Goal: Task Accomplishment & Management: Manage account settings

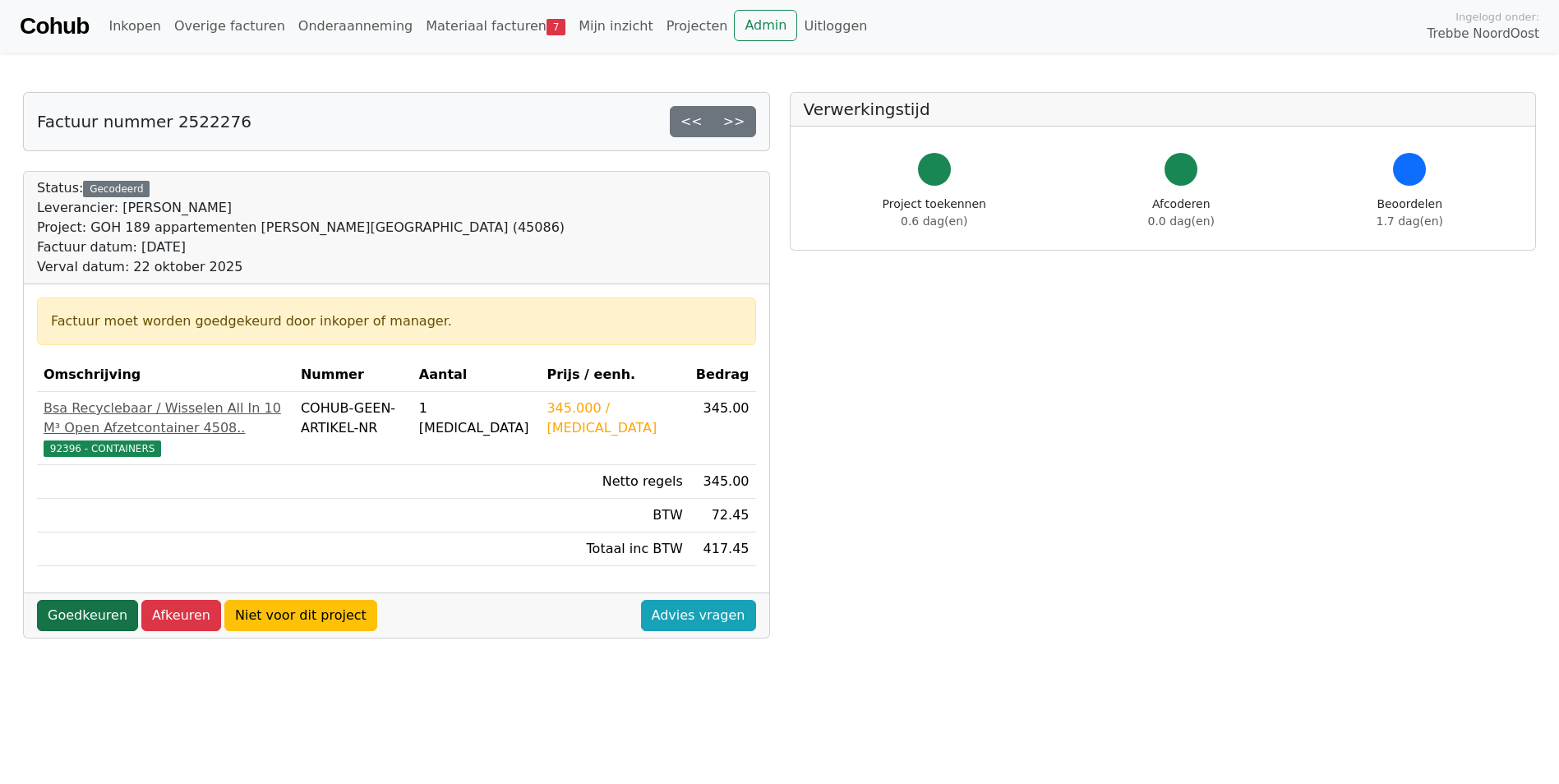
click at [58, 631] on link "Goedkeuren" at bounding box center [88, 615] width 101 height 31
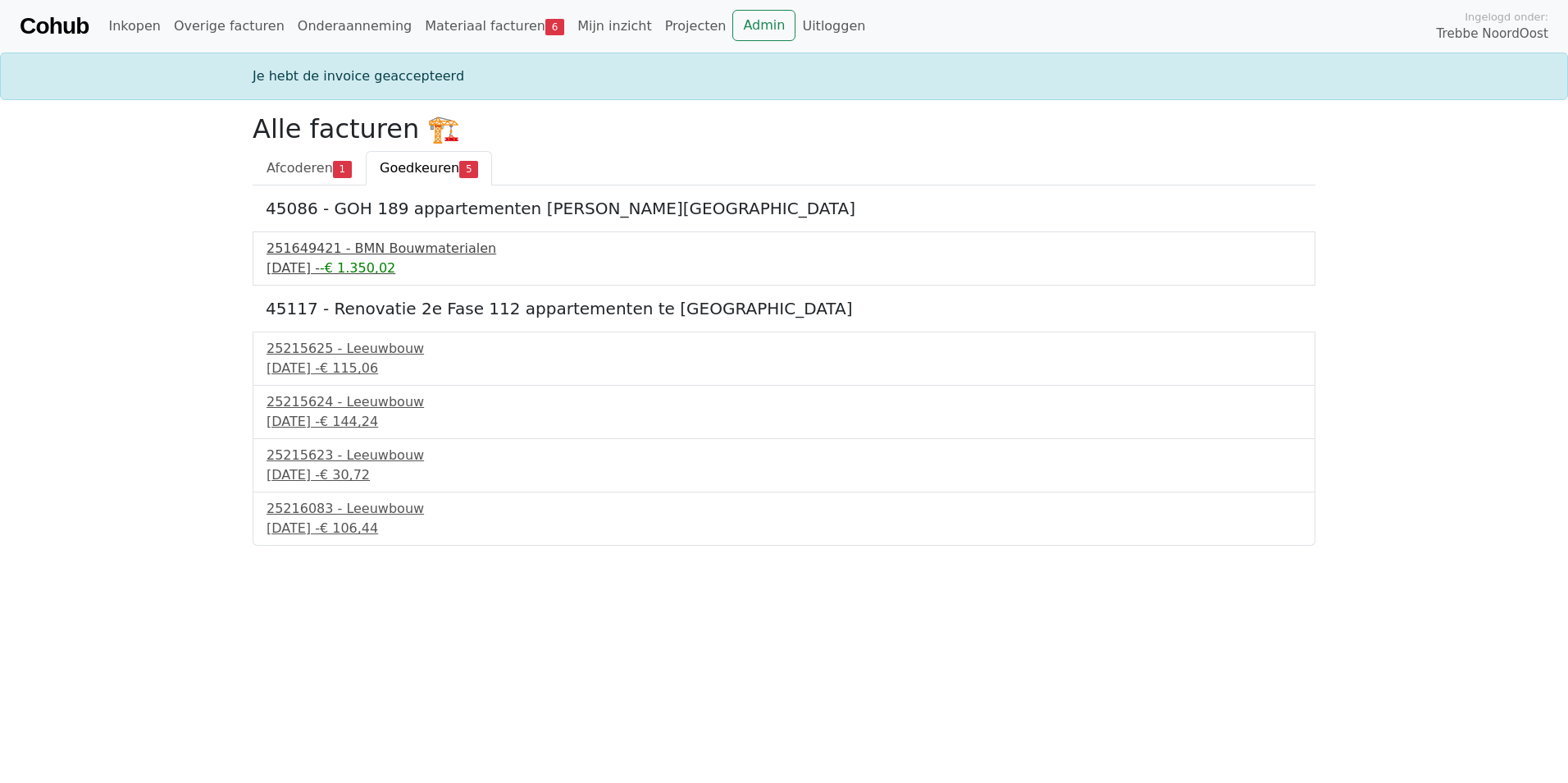
click at [378, 259] on div "22 september 2025 - -€ 1.350,02" at bounding box center [784, 268] width 1035 height 19
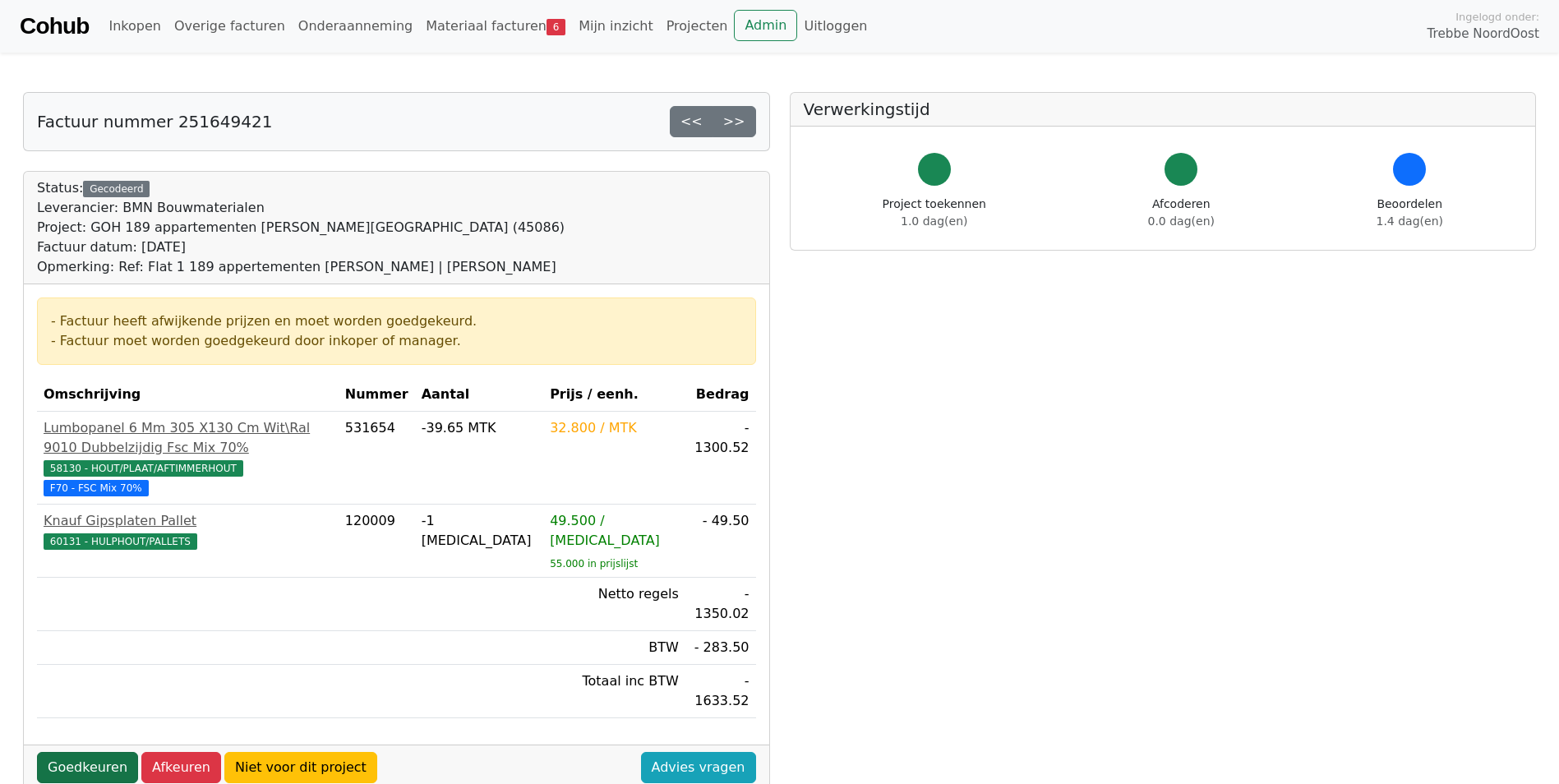
click at [109, 752] on link "Goedkeuren" at bounding box center [88, 767] width 101 height 31
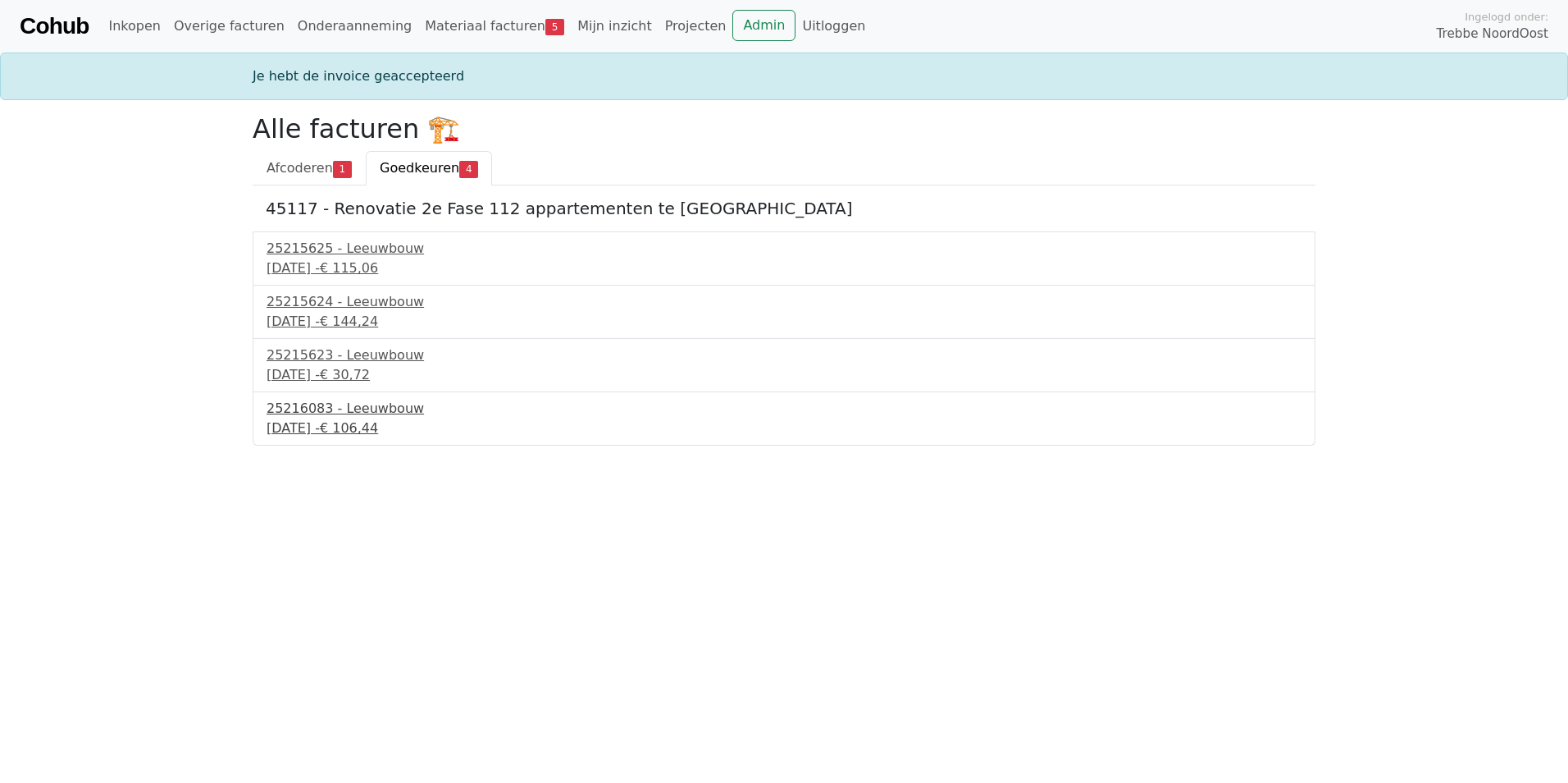
click at [336, 422] on div "[DATE] - € 106,44" at bounding box center [784, 428] width 1035 height 19
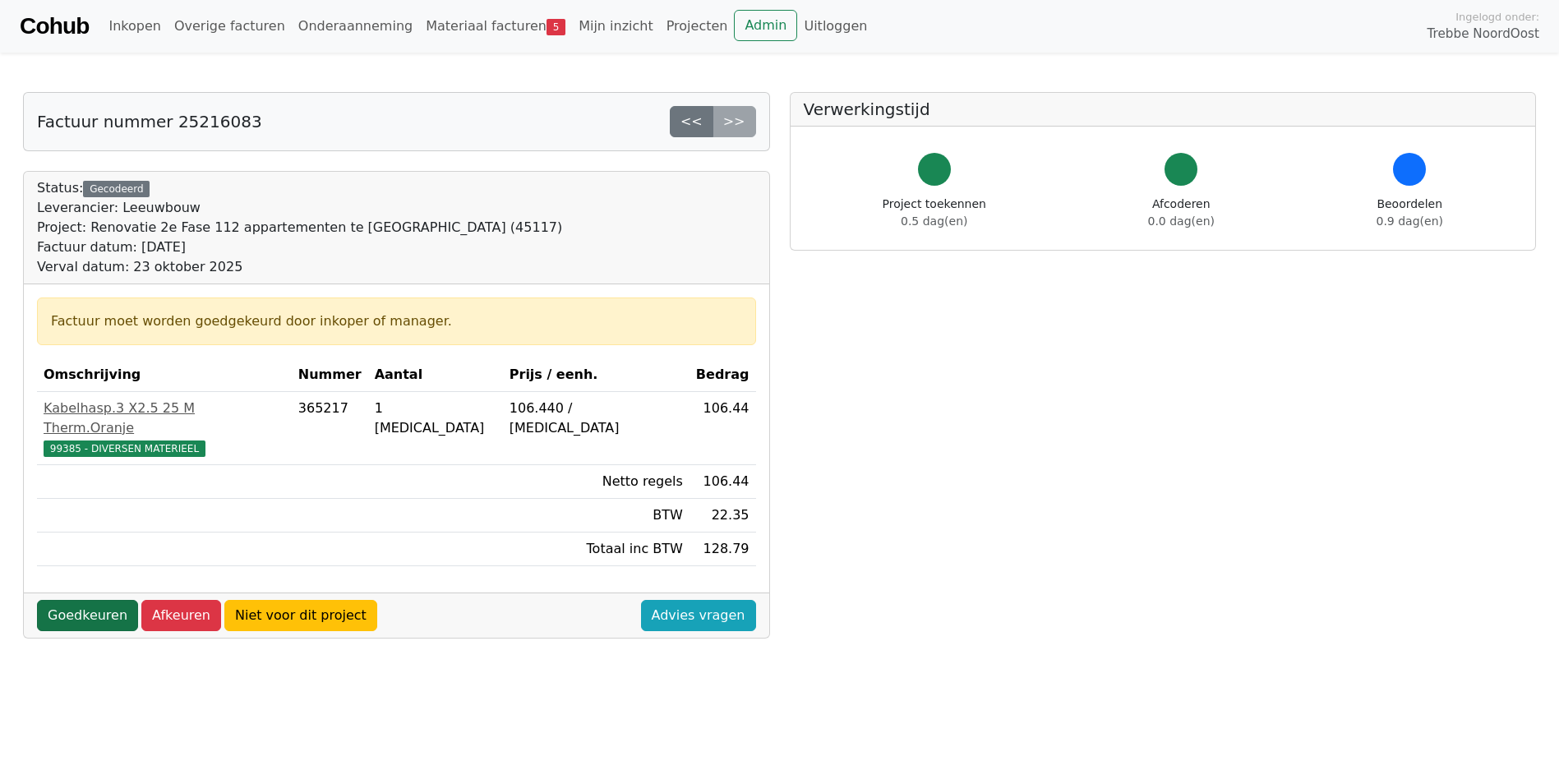
click at [86, 600] on link "Goedkeuren" at bounding box center [88, 615] width 101 height 31
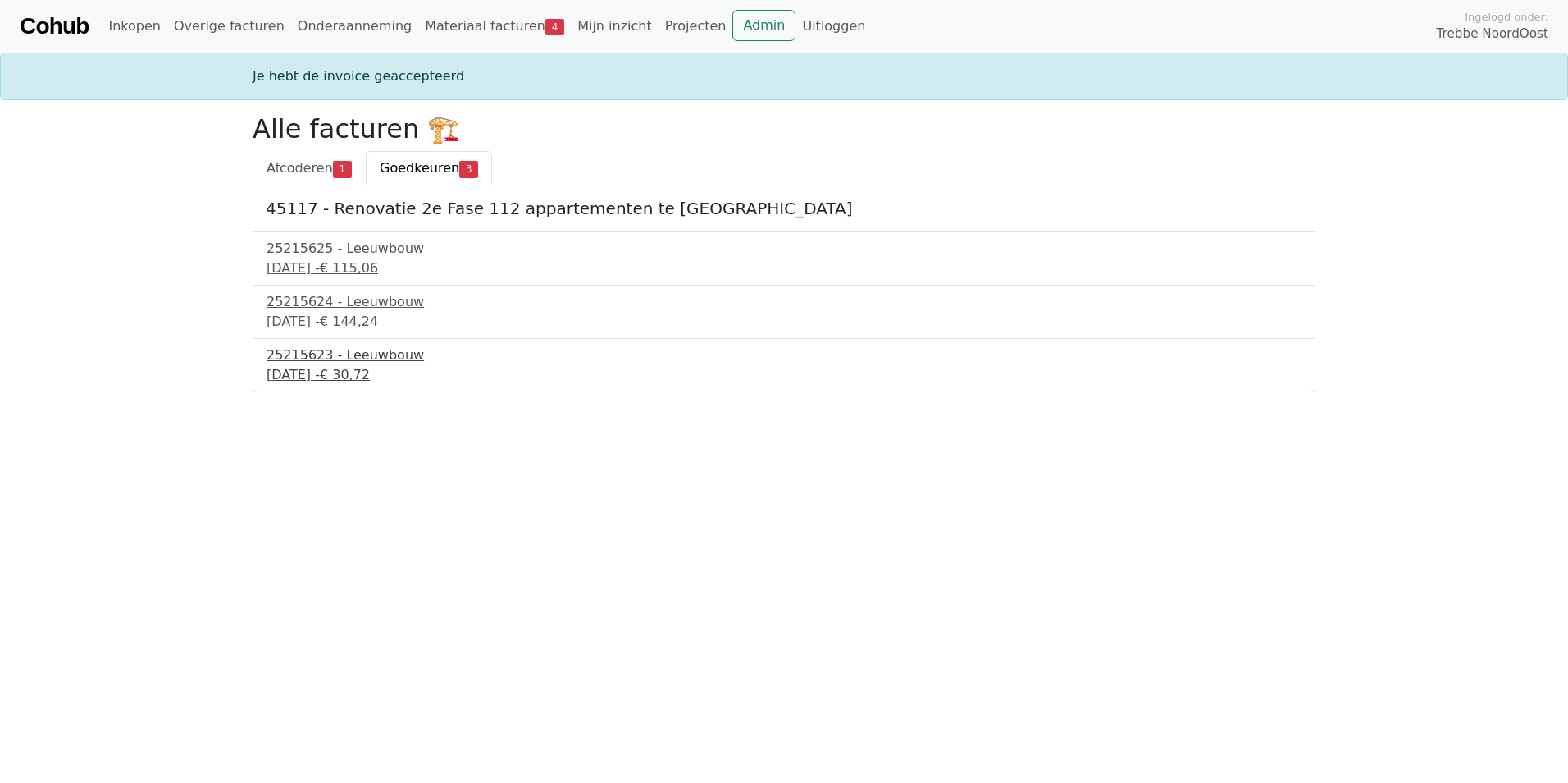
click at [372, 351] on div "25215623 - Leeuwbouw" at bounding box center [784, 354] width 1035 height 19
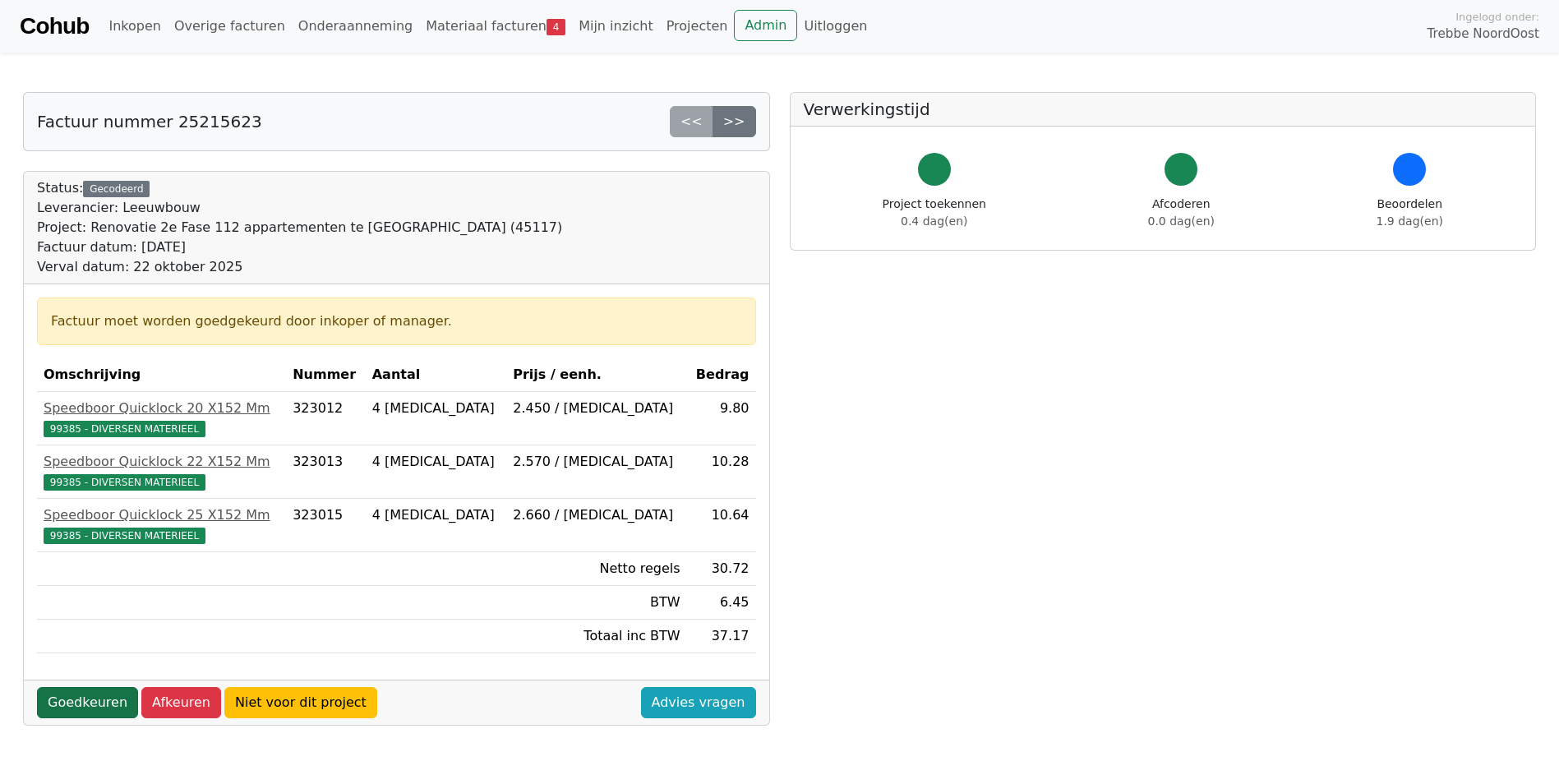
click at [64, 702] on link "Goedkeuren" at bounding box center [88, 702] width 101 height 31
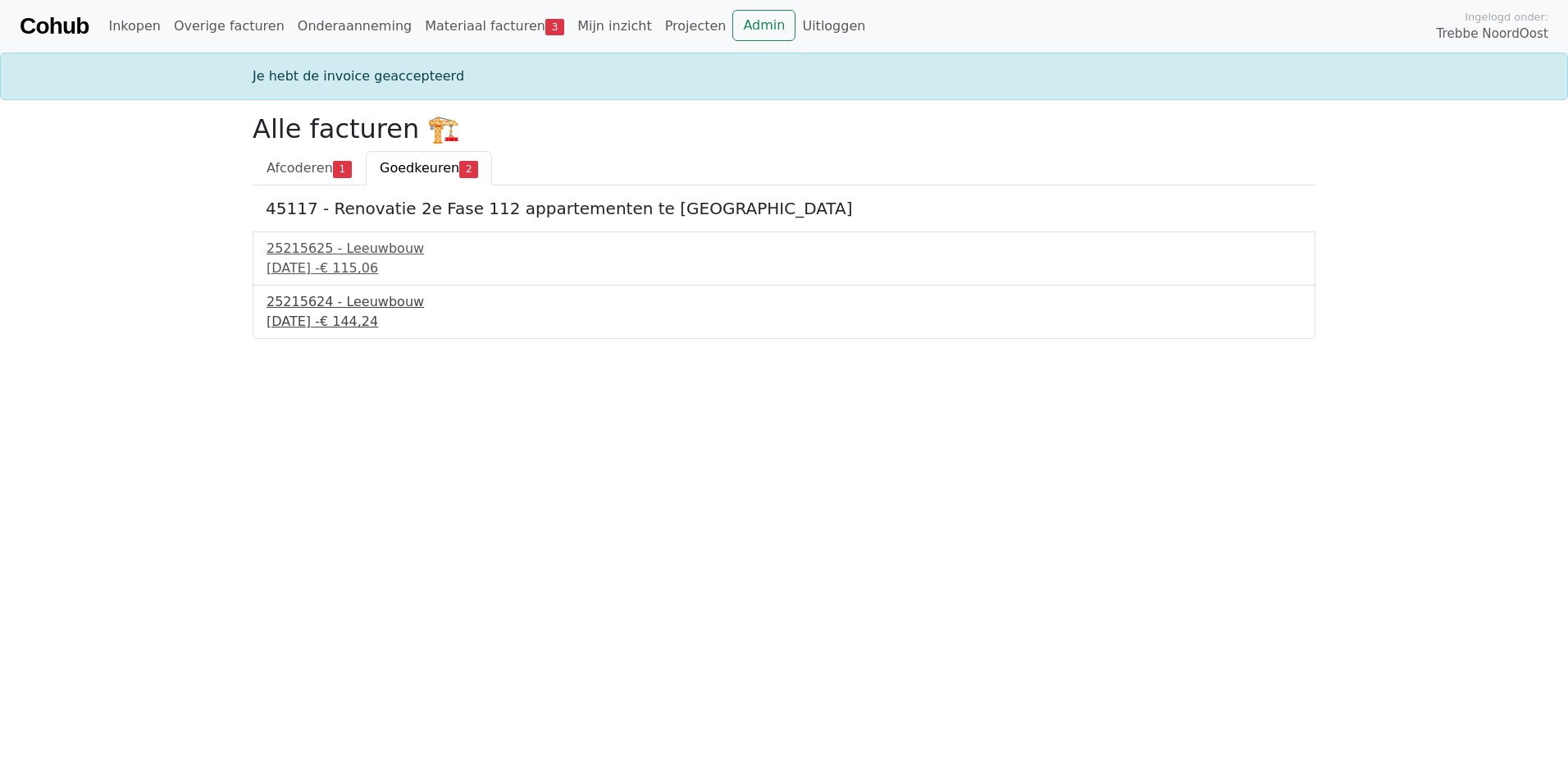
click at [292, 314] on div "22 september 2025 - € 144,24" at bounding box center [784, 321] width 1035 height 19
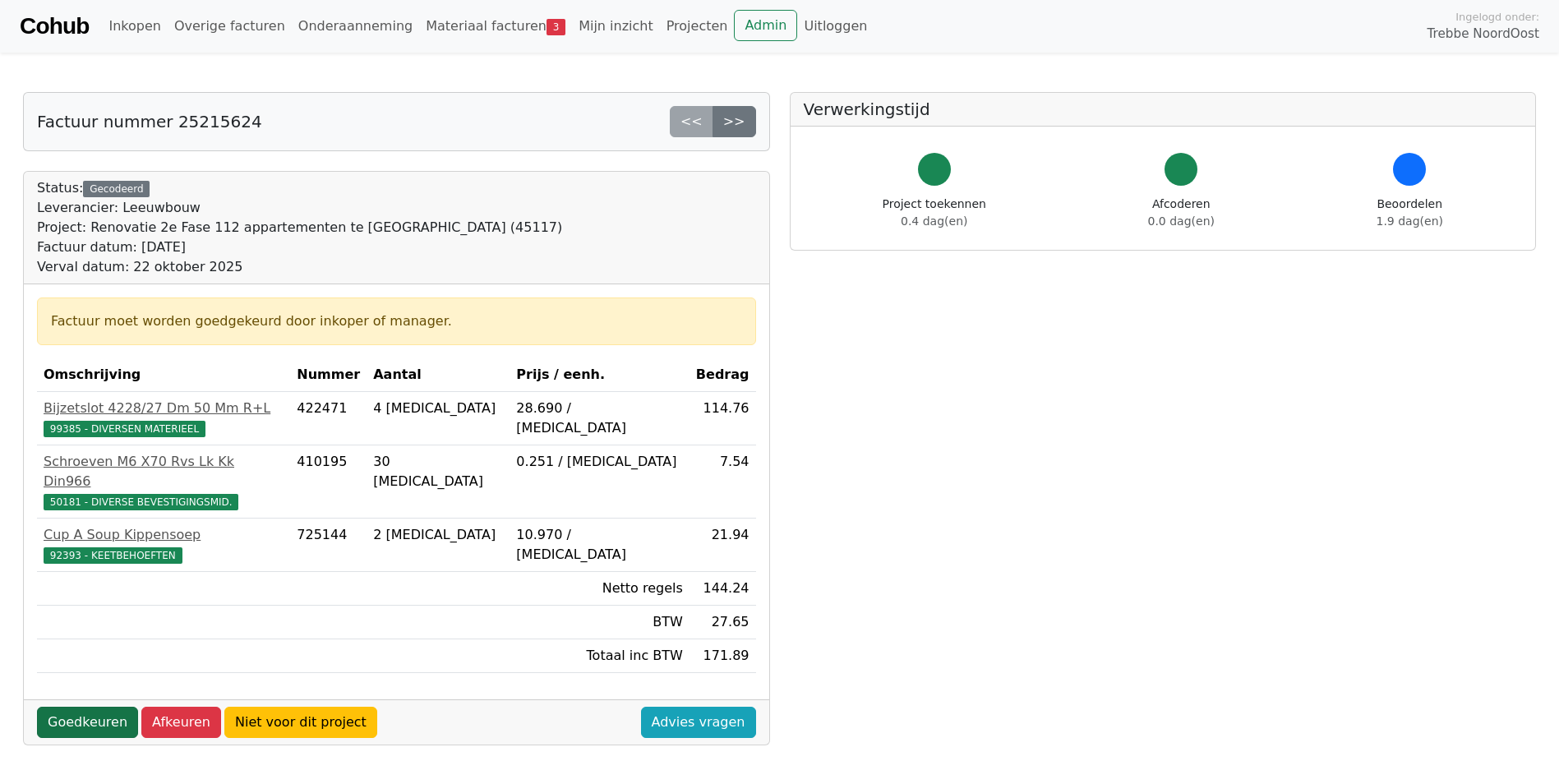
click at [102, 708] on link "Goedkeuren" at bounding box center [88, 722] width 101 height 31
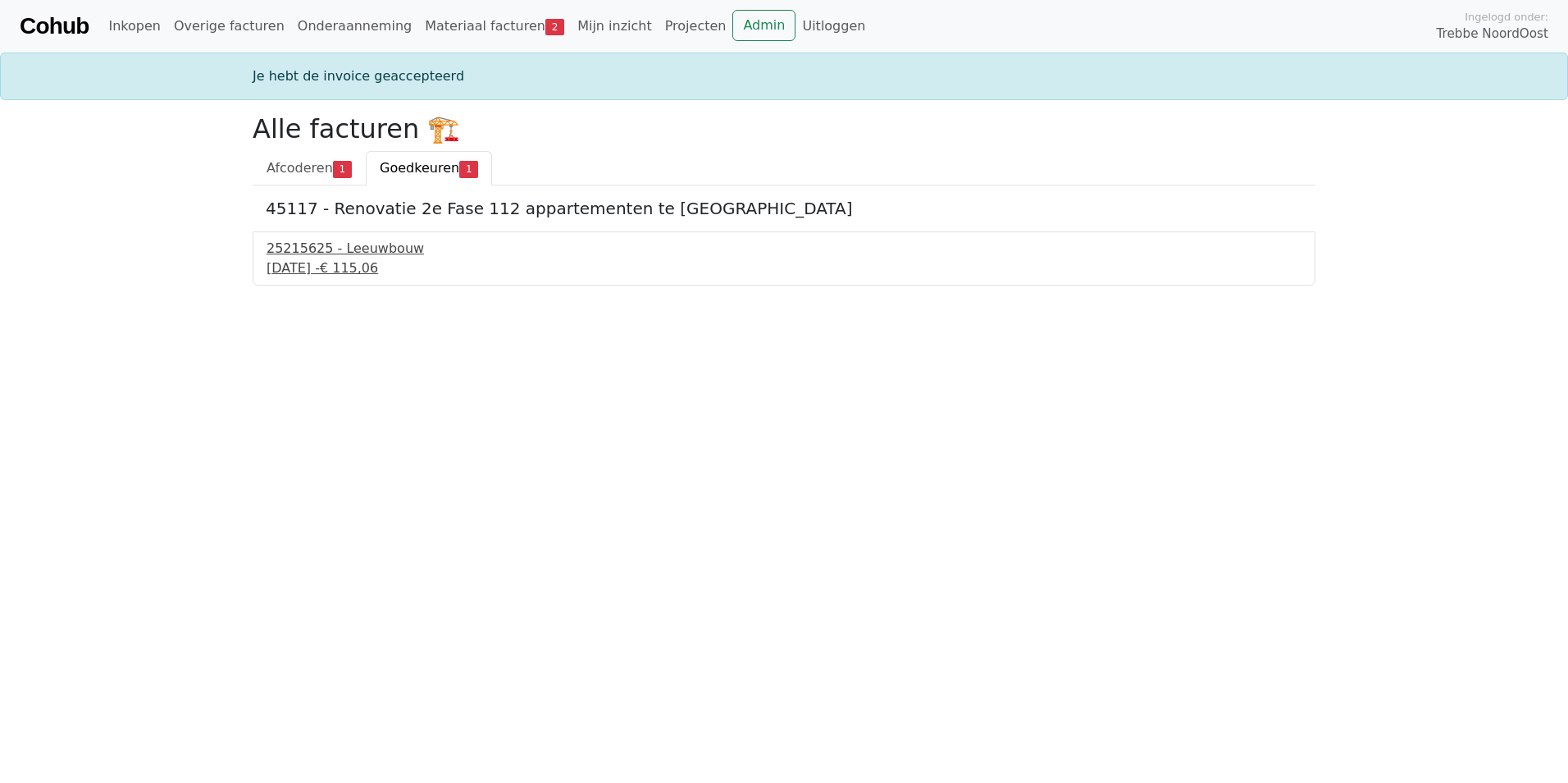
click at [369, 248] on div "25215625 - Leeuwbouw" at bounding box center [784, 248] width 1035 height 19
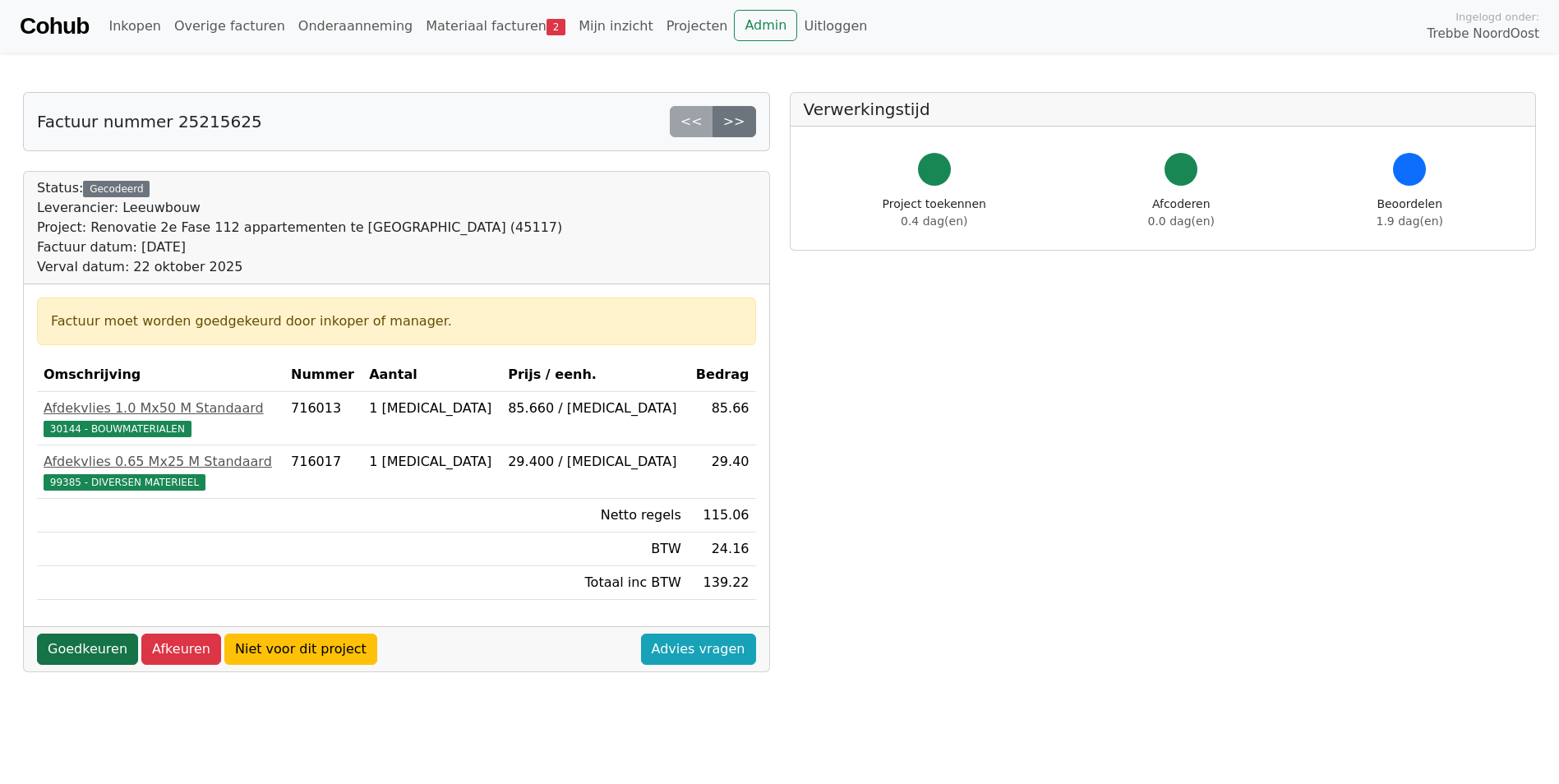
click at [103, 644] on link "Goedkeuren" at bounding box center [88, 649] width 101 height 31
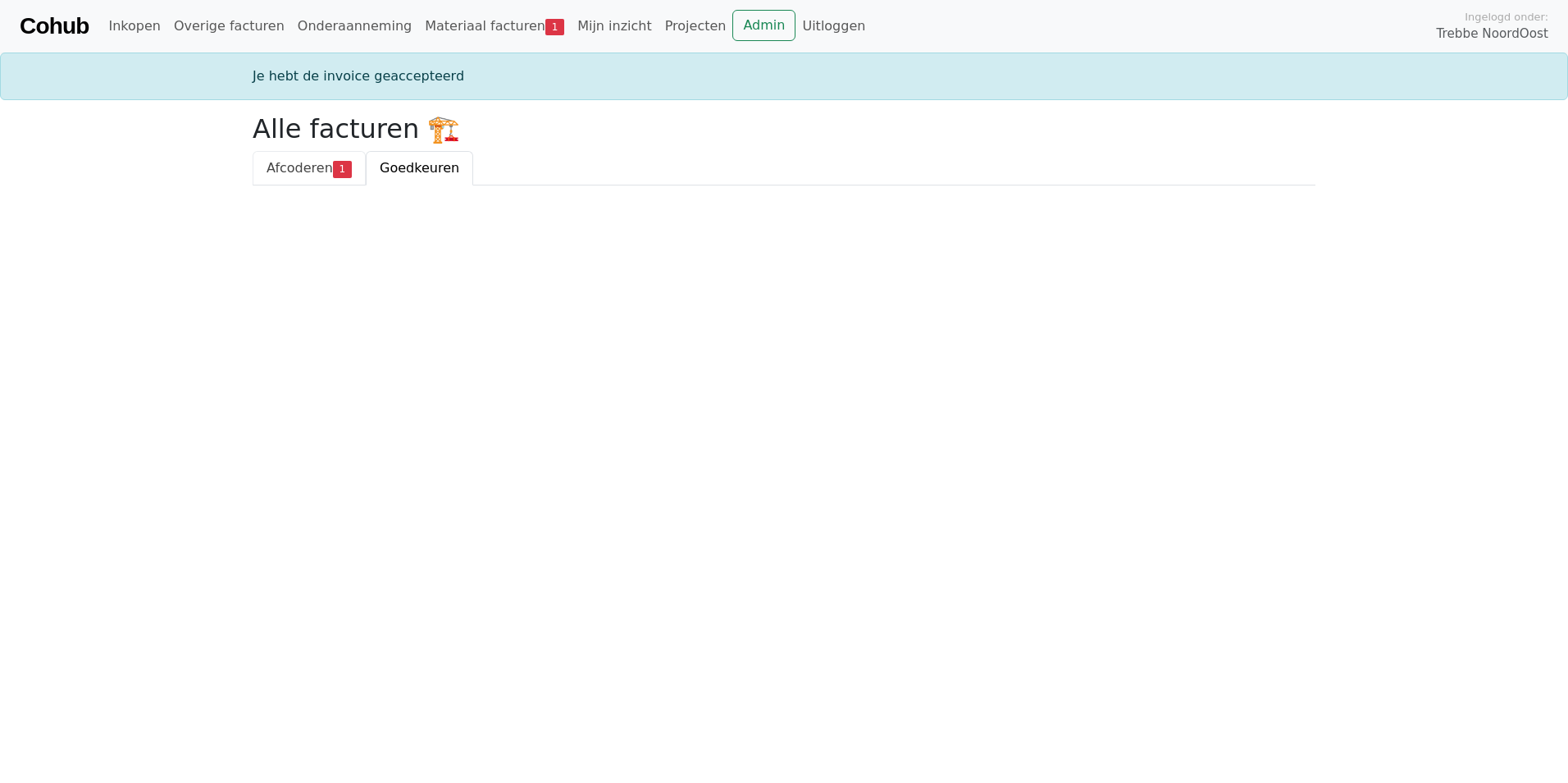
click at [317, 170] on span "Afcoderen" at bounding box center [300, 167] width 66 height 16
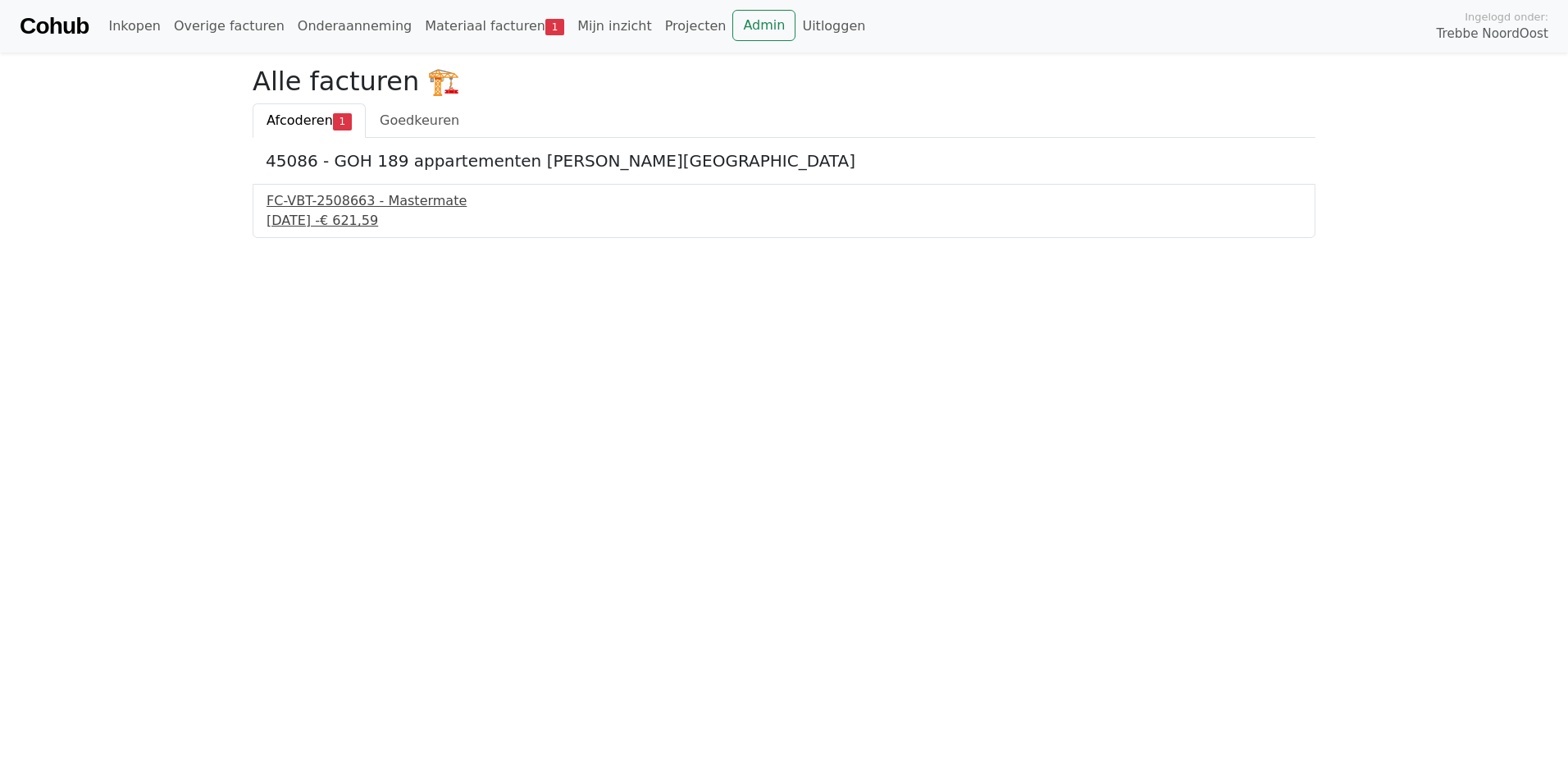
click at [351, 209] on div "FC-VBT-2508663 - Mastermate" at bounding box center [784, 201] width 1035 height 19
